Goal: Information Seeking & Learning: Find specific fact

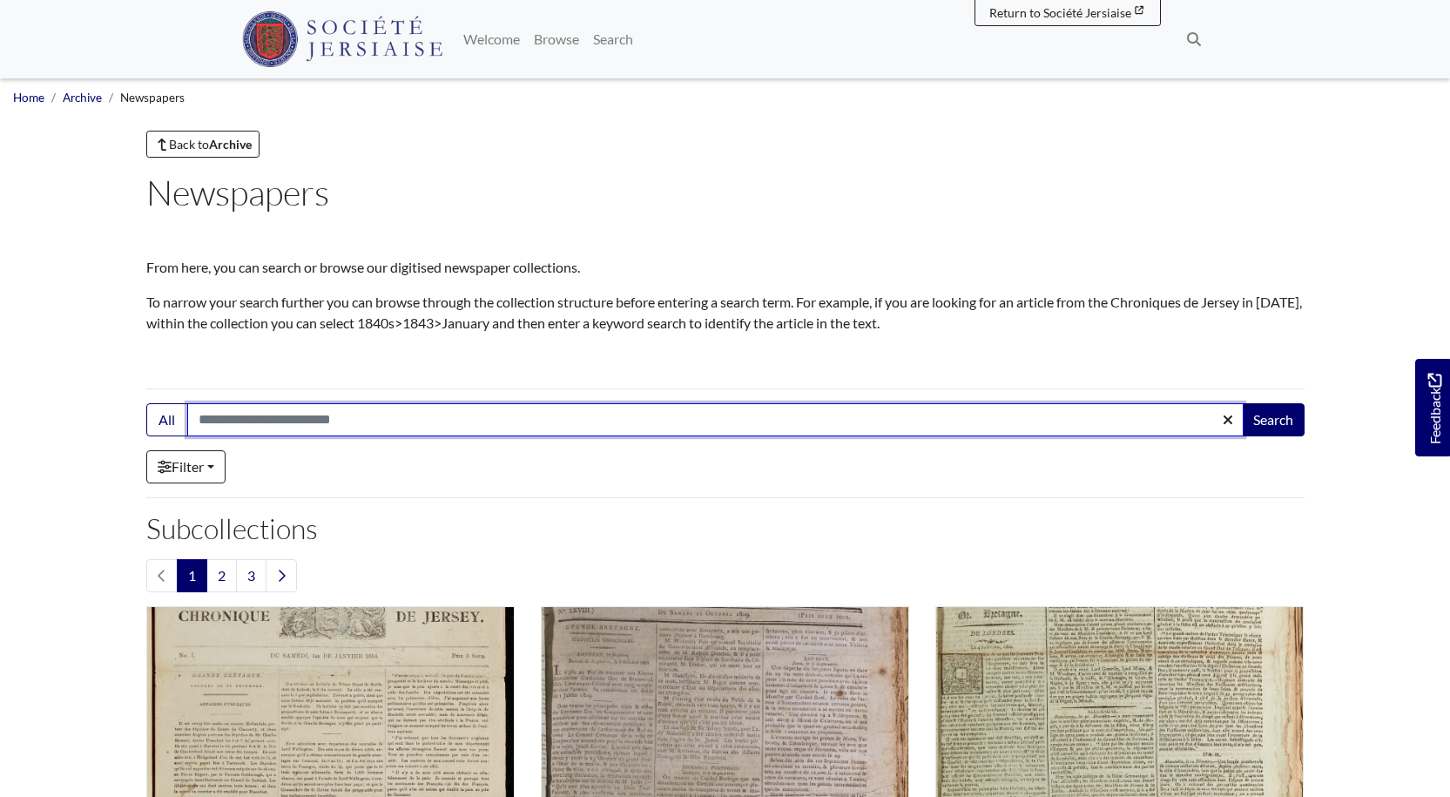
click at [287, 421] on input "Search:" at bounding box center [715, 419] width 1056 height 33
type input "*****"
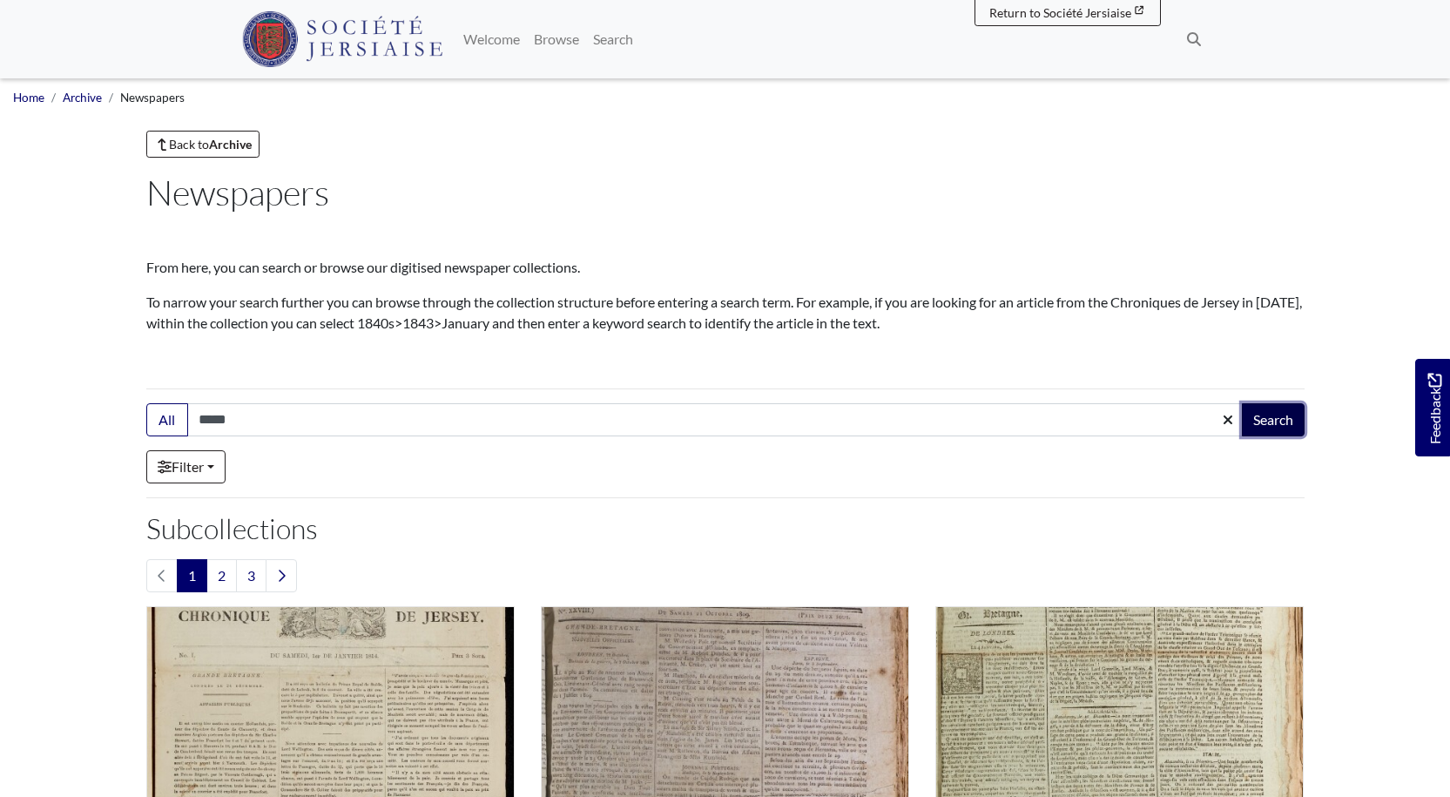
click at [1267, 416] on button "Search" at bounding box center [1272, 419] width 63 height 33
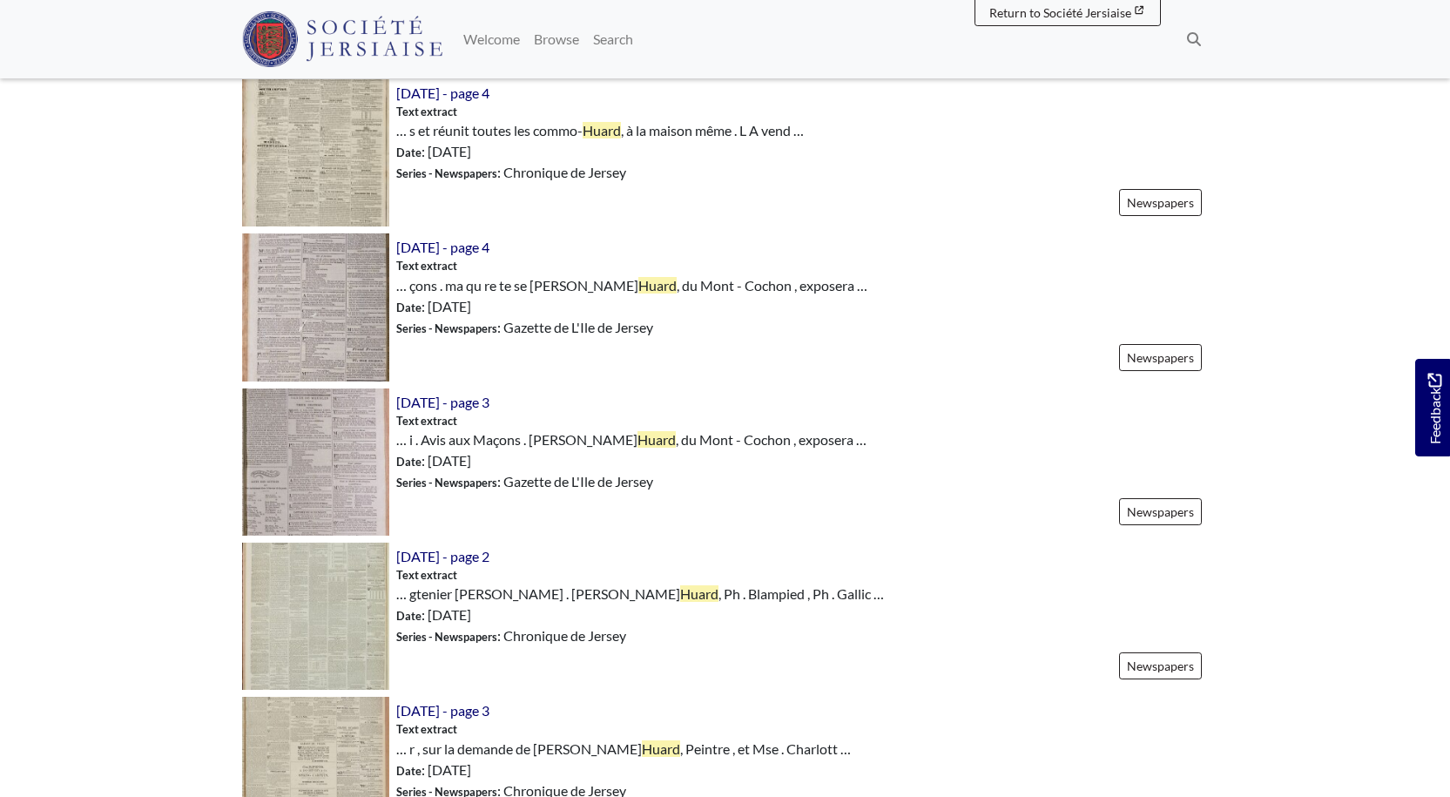
scroll to position [1241, 0]
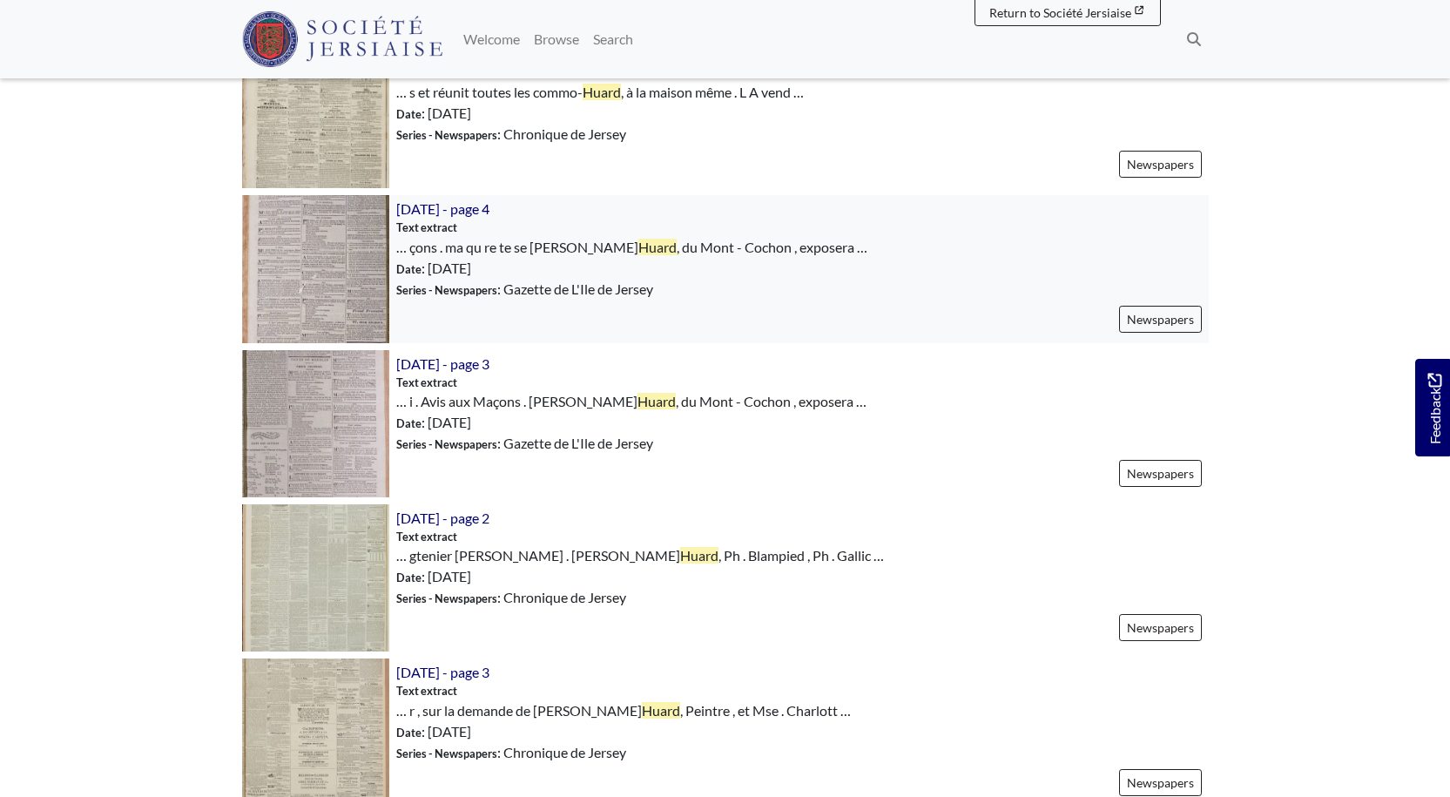
click at [299, 252] on img at bounding box center [315, 268] width 147 height 147
click at [329, 420] on img at bounding box center [315, 423] width 147 height 147
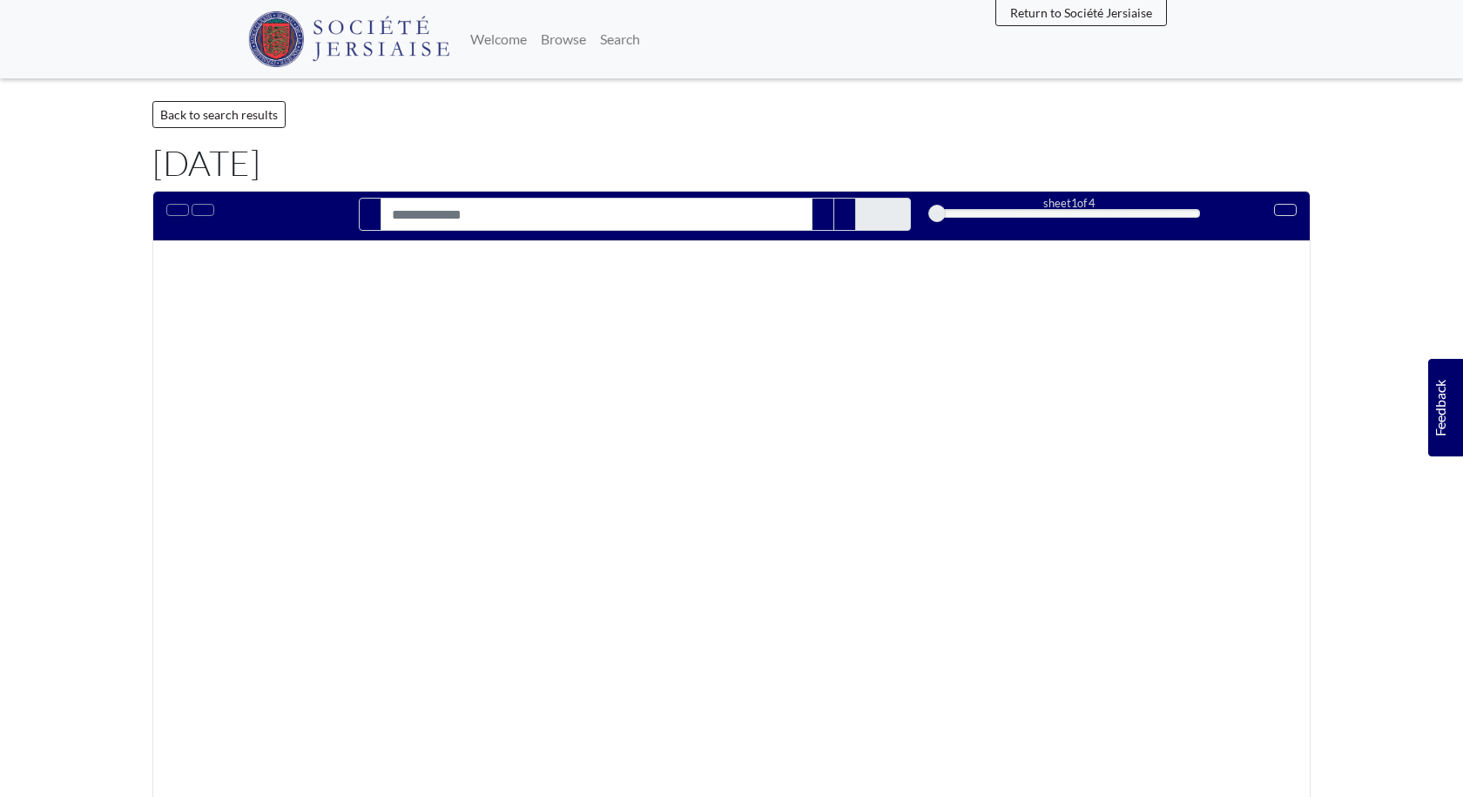
type input "*****"
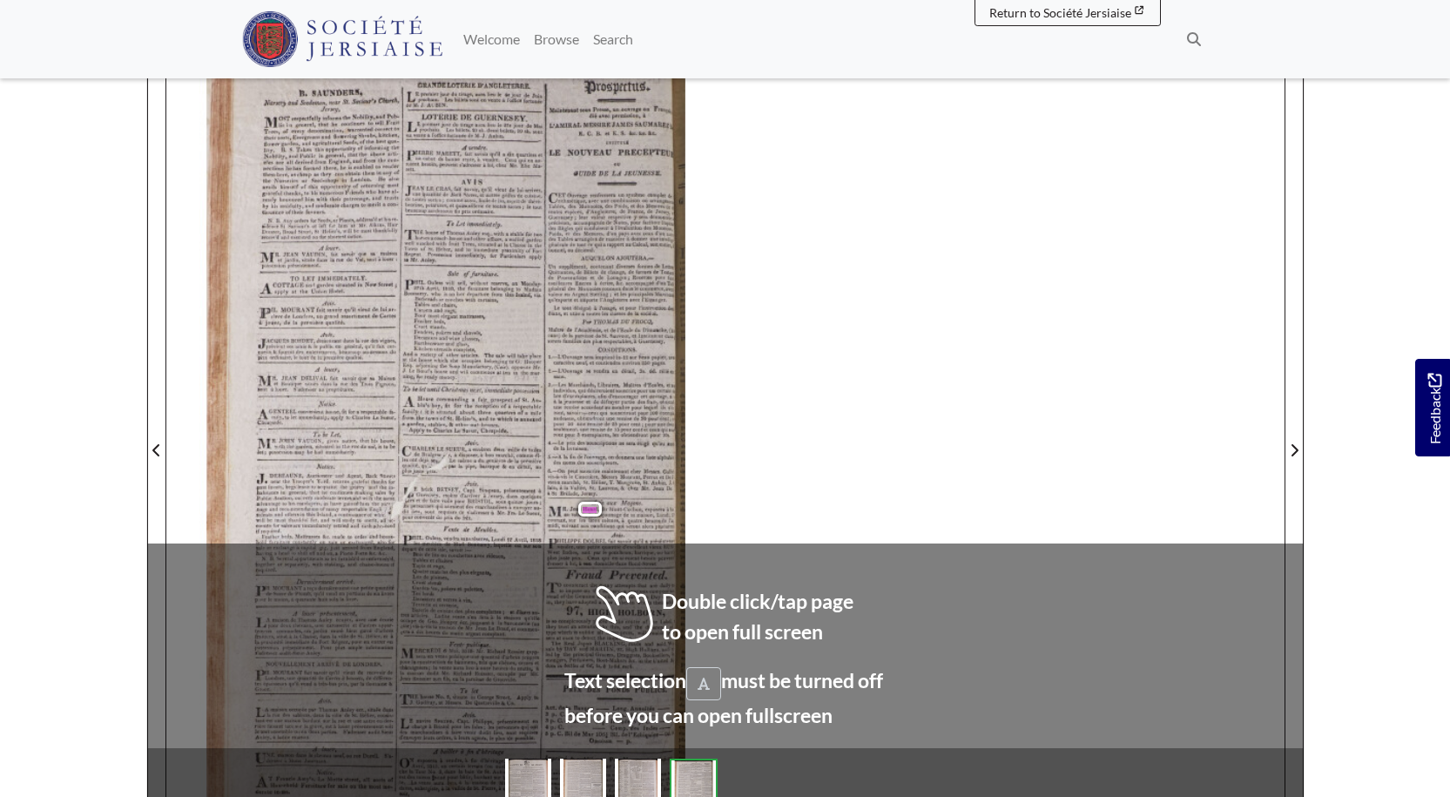
scroll to position [283, 0]
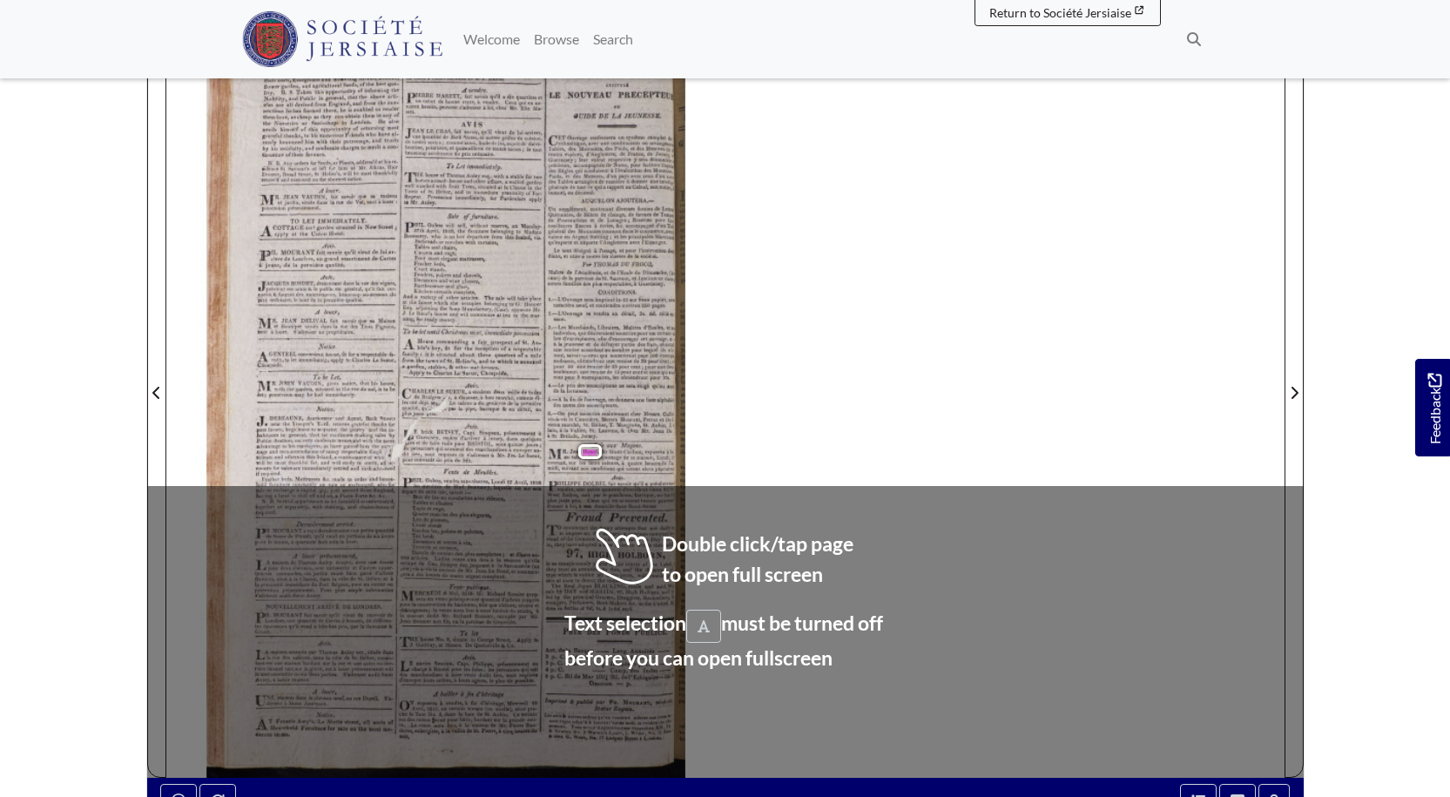
click at [475, 392] on span "environ" at bounding box center [480, 391] width 17 height 6
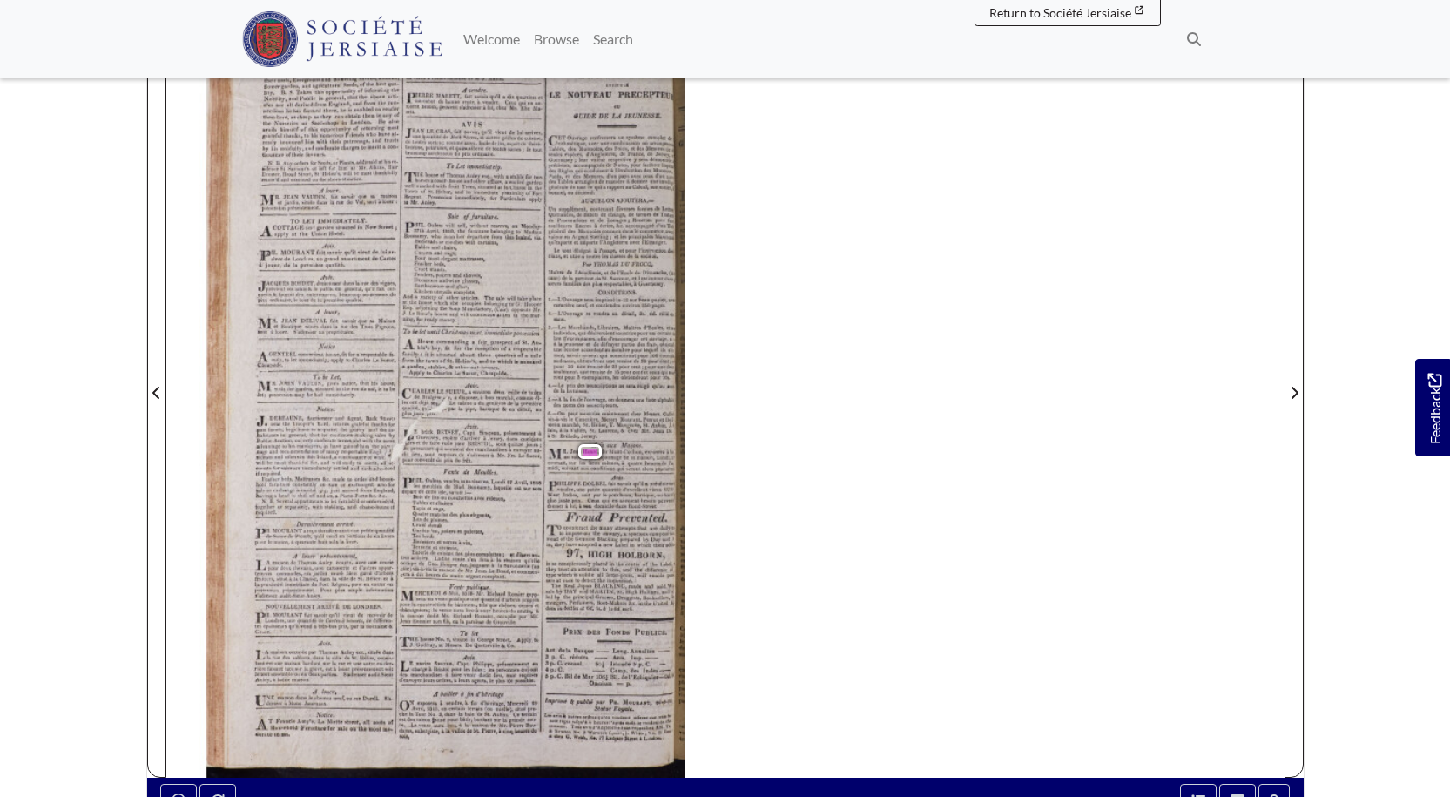
click at [475, 392] on span "environ" at bounding box center [480, 391] width 17 height 6
click at [514, 481] on span "Avril" at bounding box center [519, 482] width 11 height 6
click at [826, 591] on div "64 B. SAUNDERS , GRANDE LOTERIE D'ANGLETERRE . Nursery and Seedsman , near St. …" at bounding box center [725, 382] width 1118 height 791
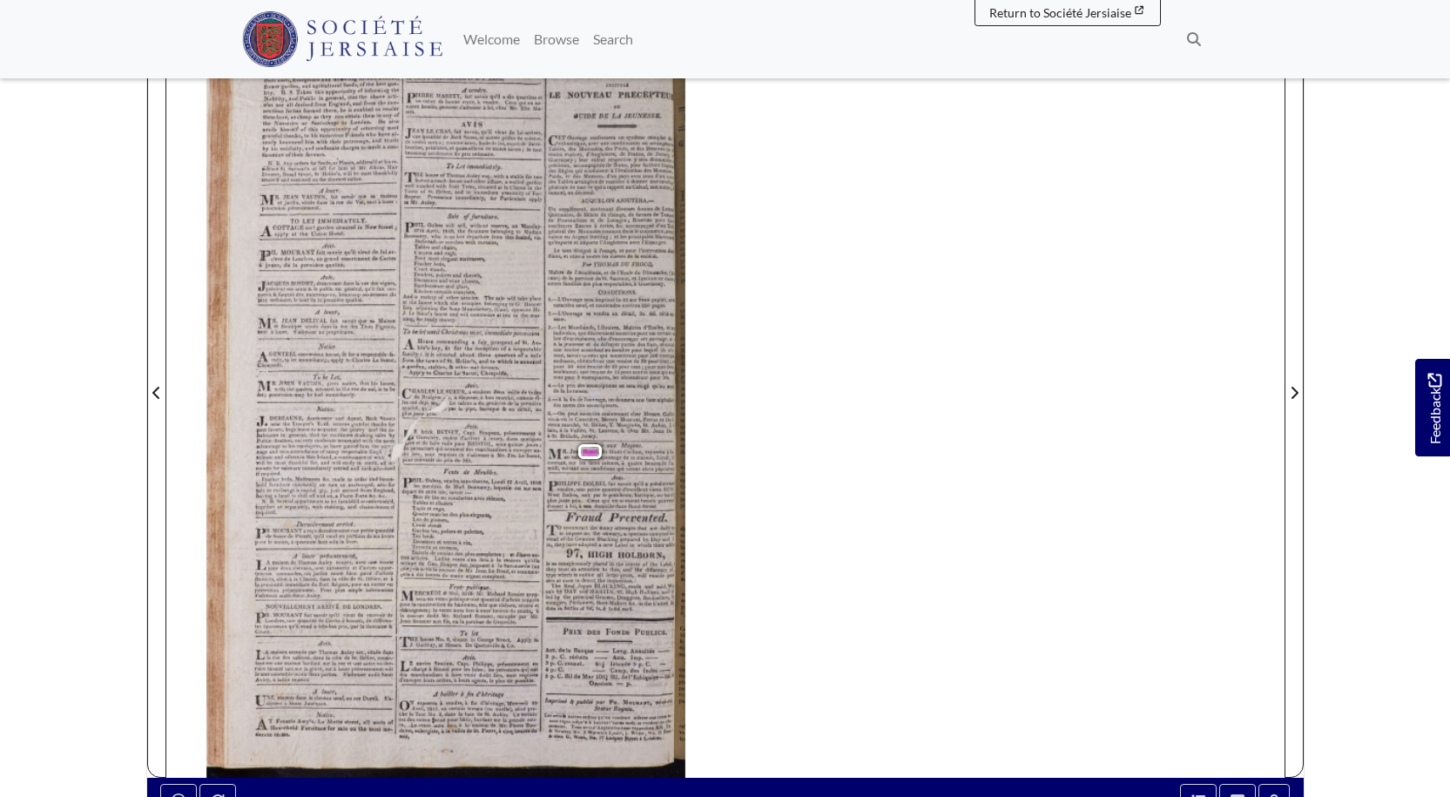
click at [488, 515] on span "," at bounding box center [488, 515] width 1 height 6
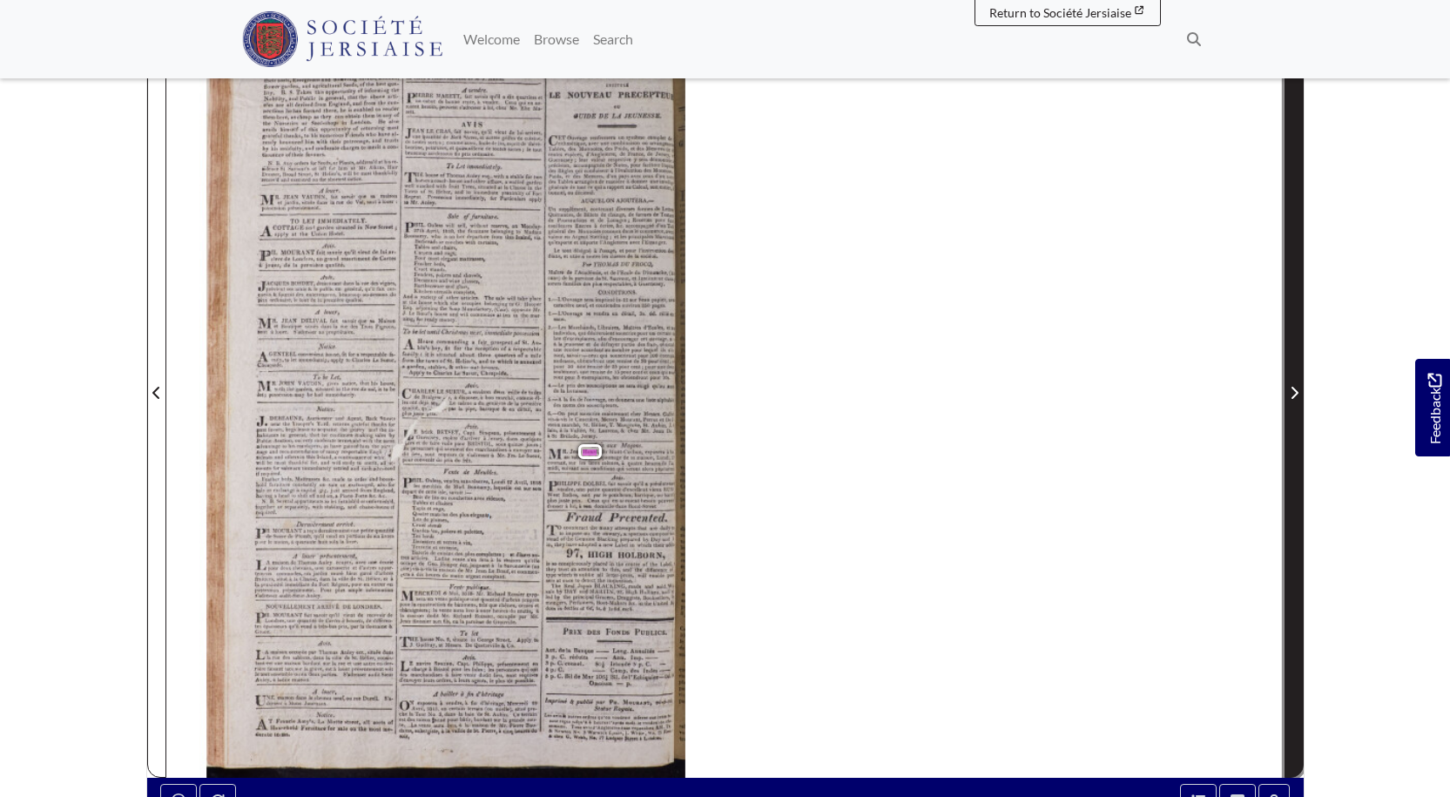
click at [1294, 386] on icon "Next Page" at bounding box center [1293, 393] width 9 height 14
click at [1292, 389] on icon "Next Page" at bounding box center [1293, 393] width 7 height 12
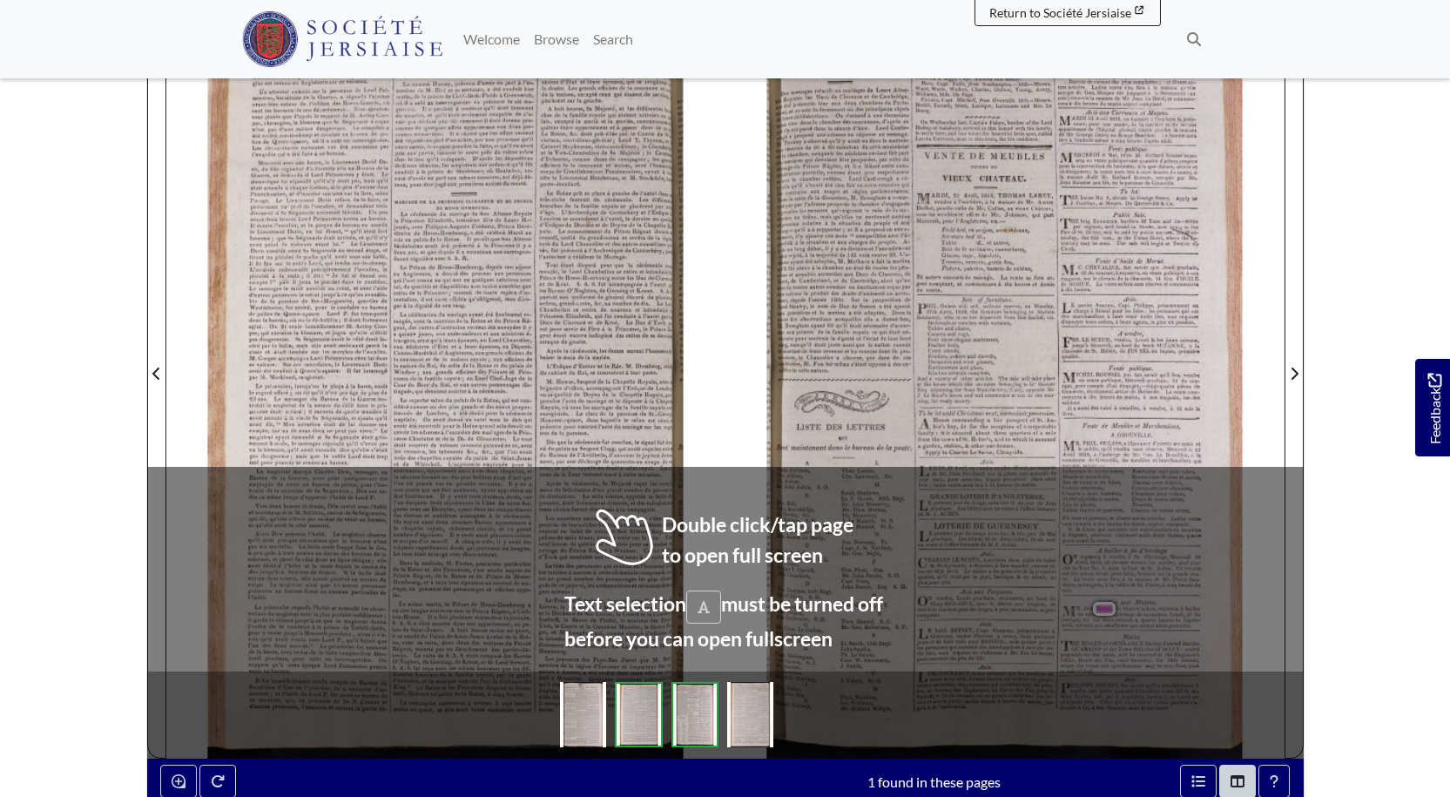
scroll to position [305, 0]
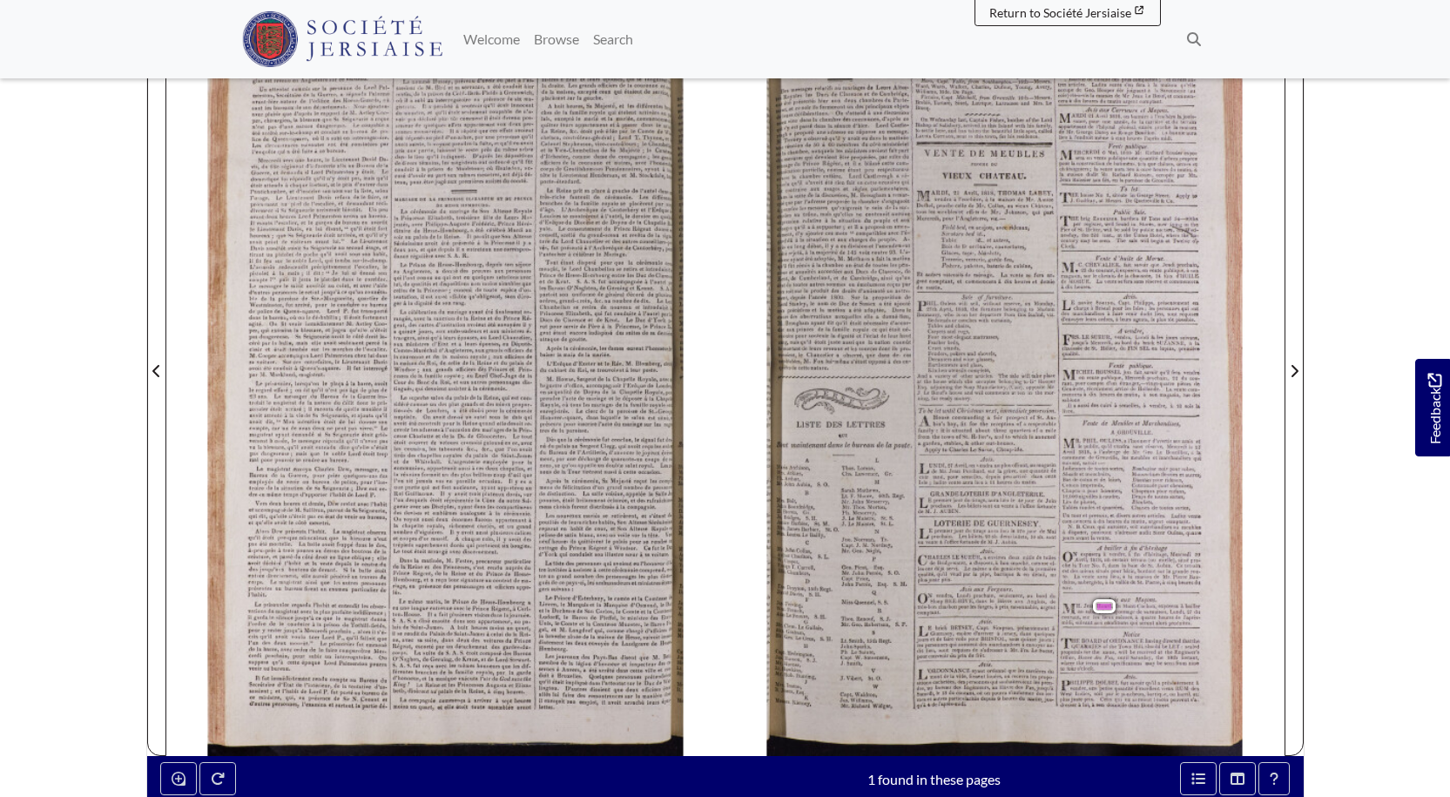
click at [1039, 628] on span "quelques" at bounding box center [1043, 633] width 21 height 10
click at [1039, 636] on span "quelques" at bounding box center [1043, 633] width 21 height 10
click at [1038, 635] on span "quelques" at bounding box center [1043, 633] width 21 height 10
click at [1161, 558] on span "mielle" at bounding box center [1165, 558] width 15 height 6
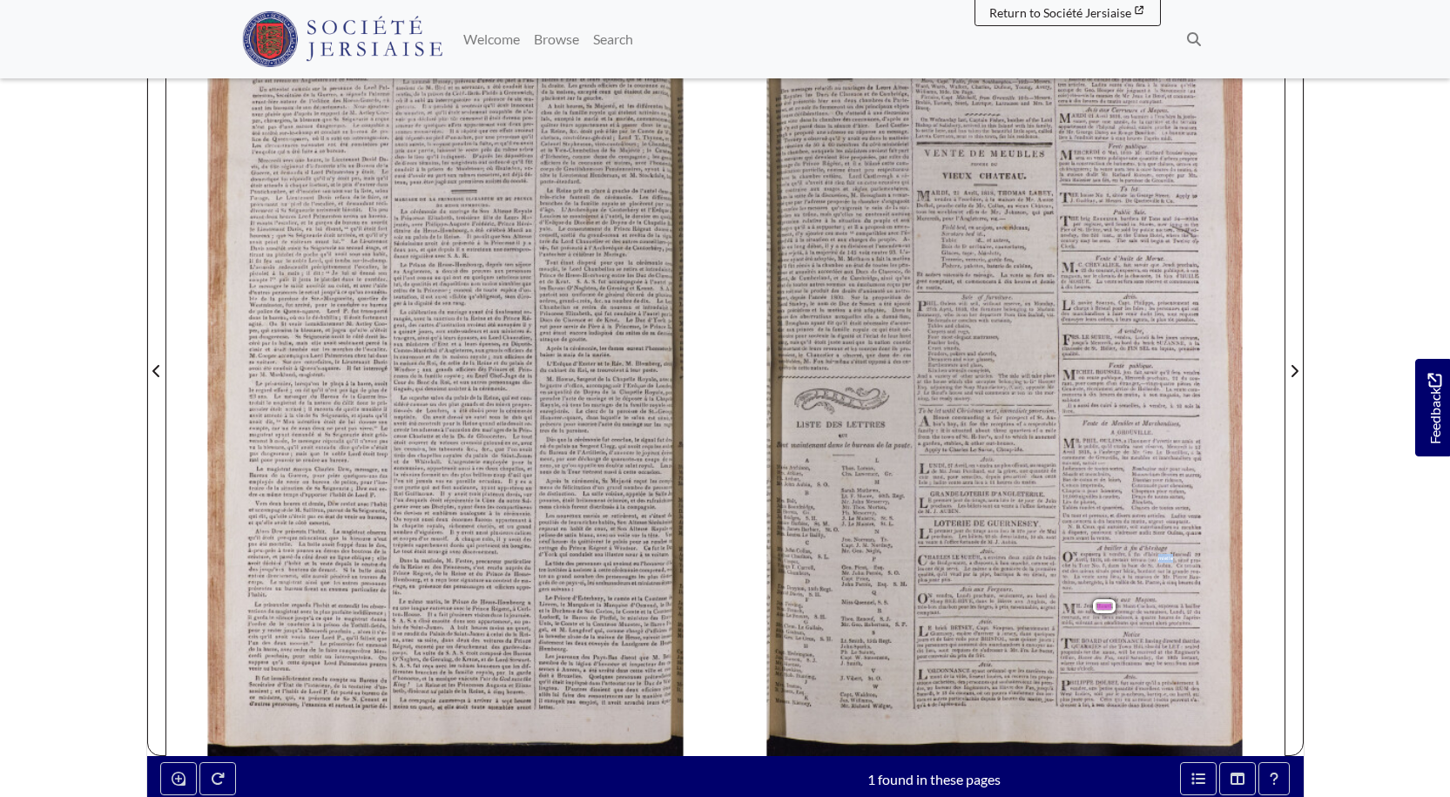
click at [1161, 558] on span "mielle" at bounding box center [1165, 558] width 15 height 6
